Goal: Ask a question

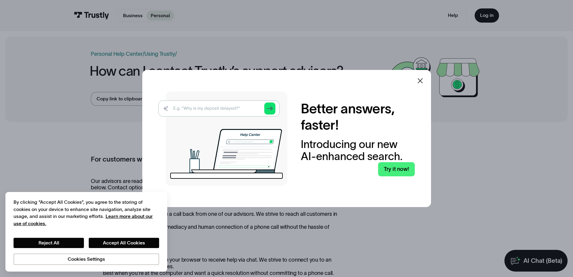
click at [423, 79] on icon at bounding box center [420, 80] width 7 height 7
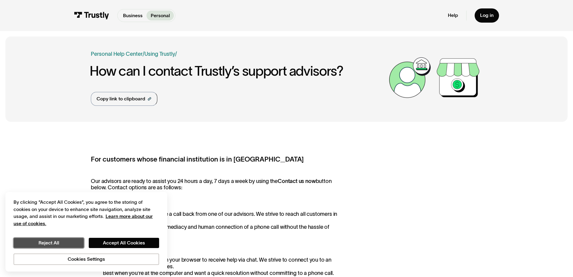
click at [55, 246] on button "Reject All" at bounding box center [49, 242] width 70 height 10
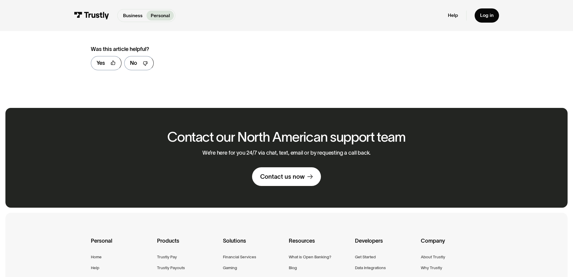
scroll to position [409, 0]
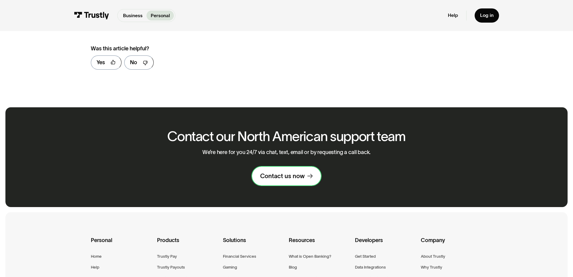
click at [284, 176] on div "Contact us now" at bounding box center [282, 176] width 45 height 8
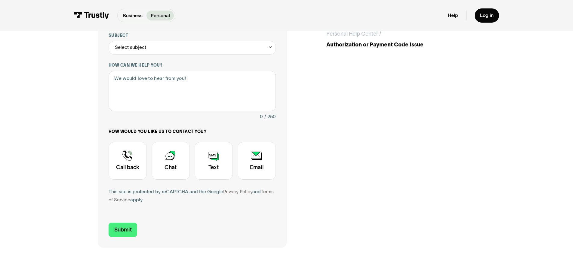
scroll to position [150, 0]
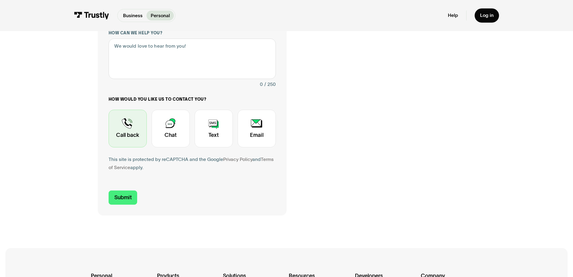
click at [129, 132] on div "Contact Trustly Support" at bounding box center [128, 129] width 38 height 38
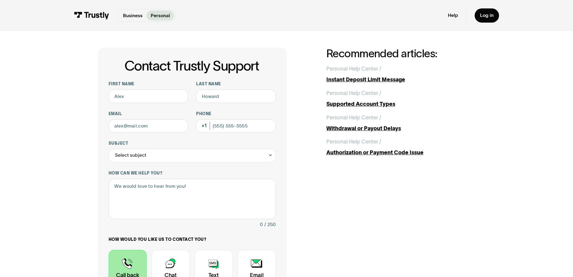
scroll to position [0, 0]
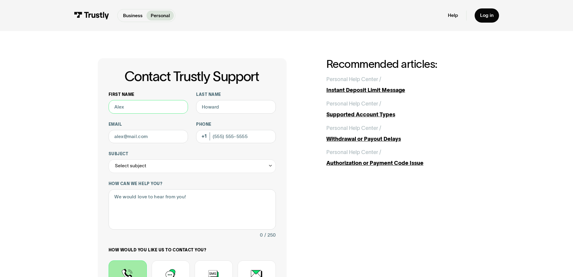
click at [137, 107] on input "First name" at bounding box center [149, 107] width 80 height 14
type input "Jonathan"
type input "Loveland"
type input "exclusivetainment@gmail.com"
type input "(518) 598-6818"
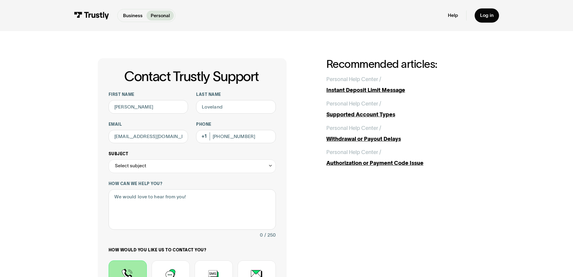
click at [146, 170] on div "Select subject" at bounding box center [192, 166] width 167 height 14
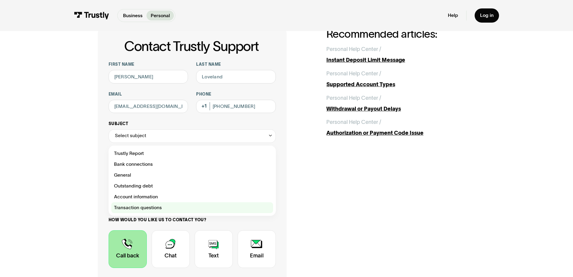
click at [143, 207] on div "Contact Trustly Support" at bounding box center [192, 207] width 162 height 11
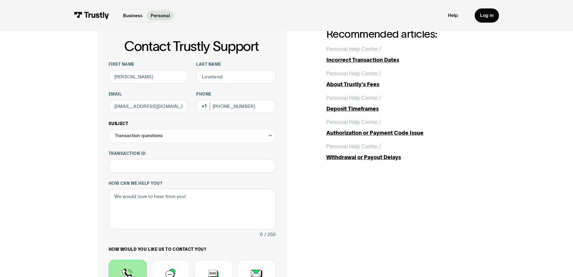
click at [166, 136] on div "Transaction questions" at bounding box center [192, 136] width 167 height 14
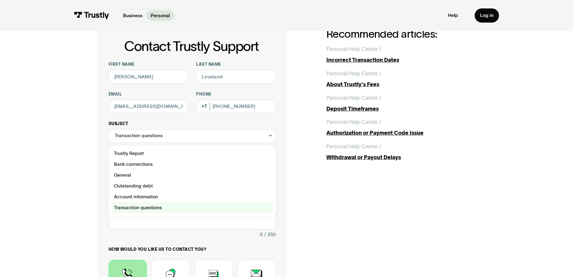
click at [133, 209] on div "Contact Trustly Support" at bounding box center [192, 207] width 162 height 11
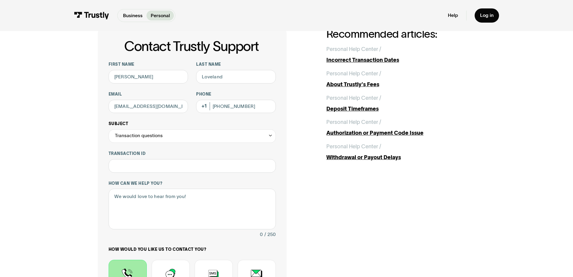
click at [141, 135] on div "Transaction questions" at bounding box center [139, 136] width 48 height 8
click at [130, 176] on div "Contact Trustly Support" at bounding box center [192, 175] width 162 height 11
type input "*******"
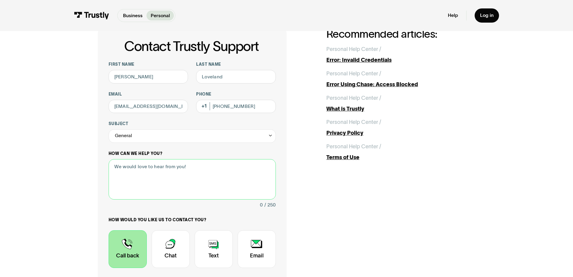
click at [127, 173] on textarea "How can we help you?" at bounding box center [192, 179] width 167 height 41
click at [128, 170] on textarea "11k transfered through alibaba but isn't moving." at bounding box center [192, 179] width 167 height 41
click at [226, 167] on textarea "11k transferred through alibaba but isn't moving." at bounding box center [192, 179] width 167 height 41
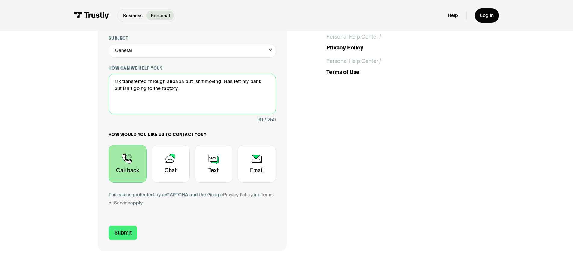
scroll to position [120, 0]
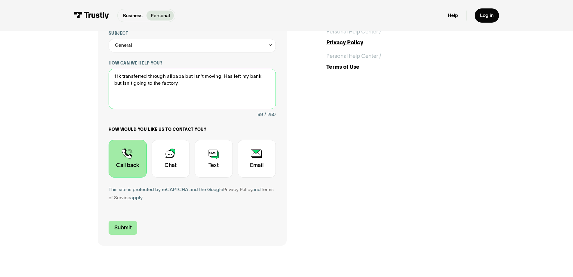
type textarea "11k transferred through alibaba but isn't moving. Has left my bank but isn't go…"
click at [125, 232] on input "Submit" at bounding box center [123, 227] width 29 height 14
type input "+15185986818"
